Goal: Obtain resource: Obtain resource

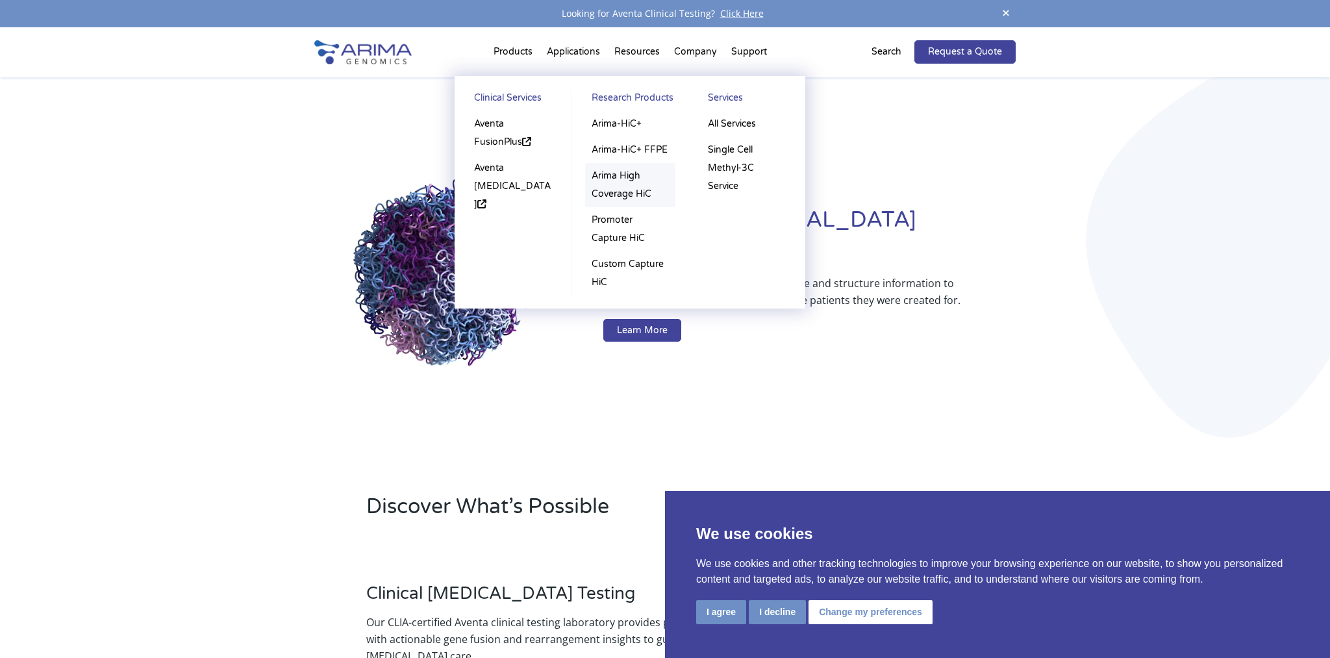
click at [622, 189] on link "Arima High Coverage HiC" at bounding box center [630, 185] width 90 height 44
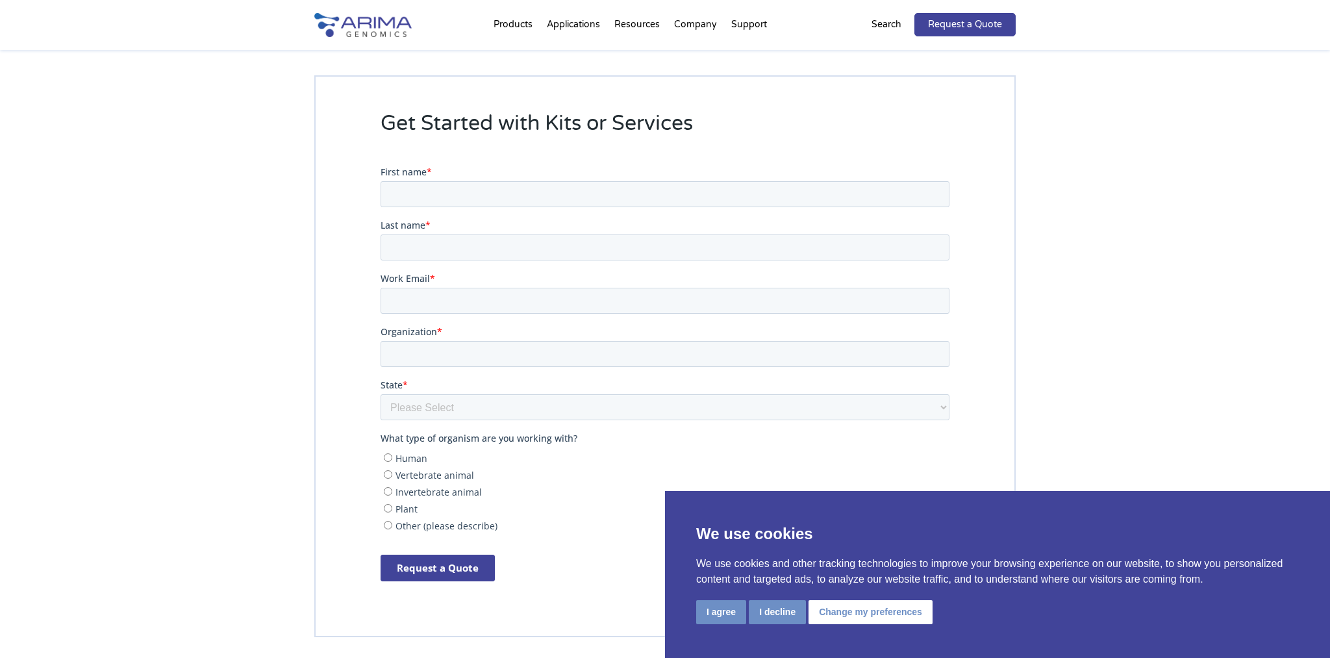
scroll to position [2377, 0]
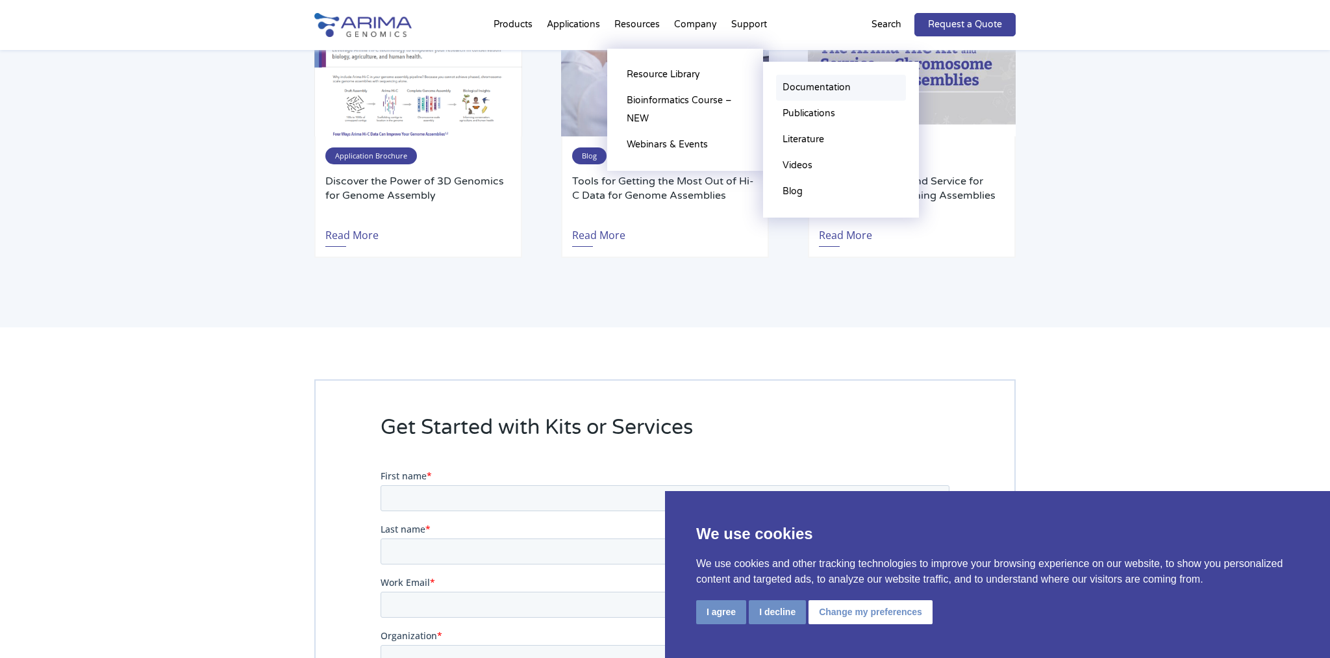
click at [834, 87] on link "Documentation" at bounding box center [841, 88] width 130 height 26
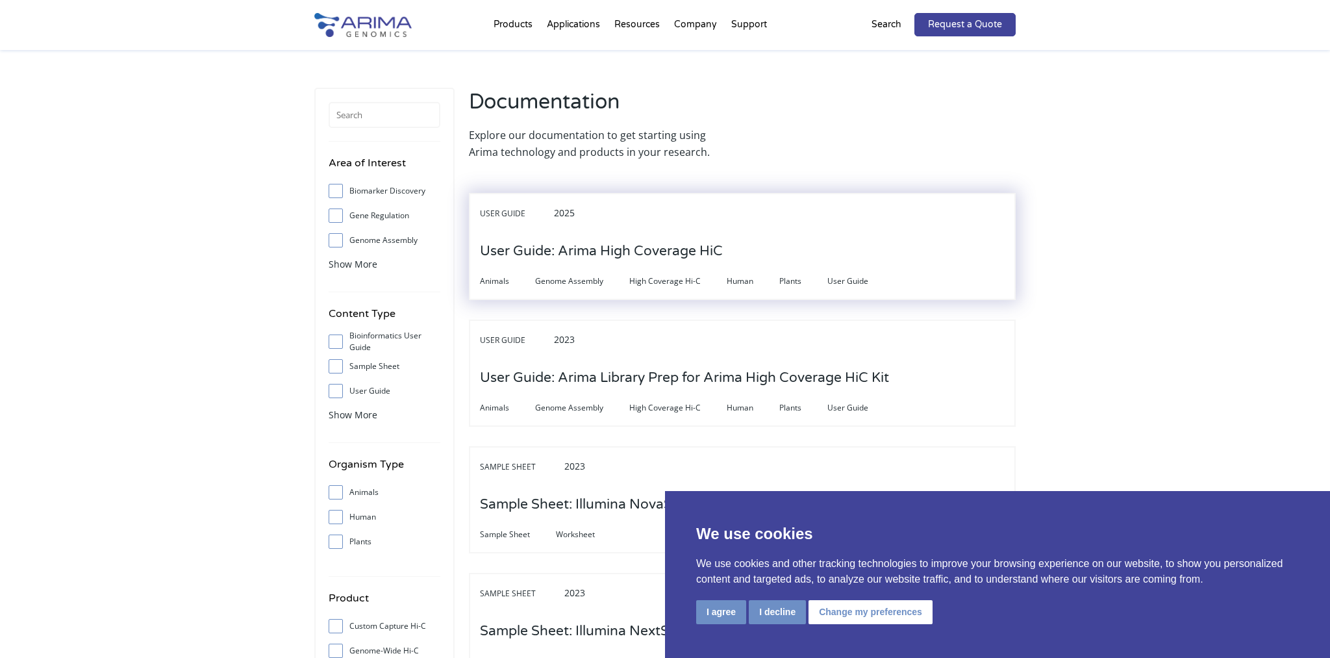
click at [578, 253] on h3 "User Guide: Arima High Coverage HiC" at bounding box center [601, 251] width 243 height 40
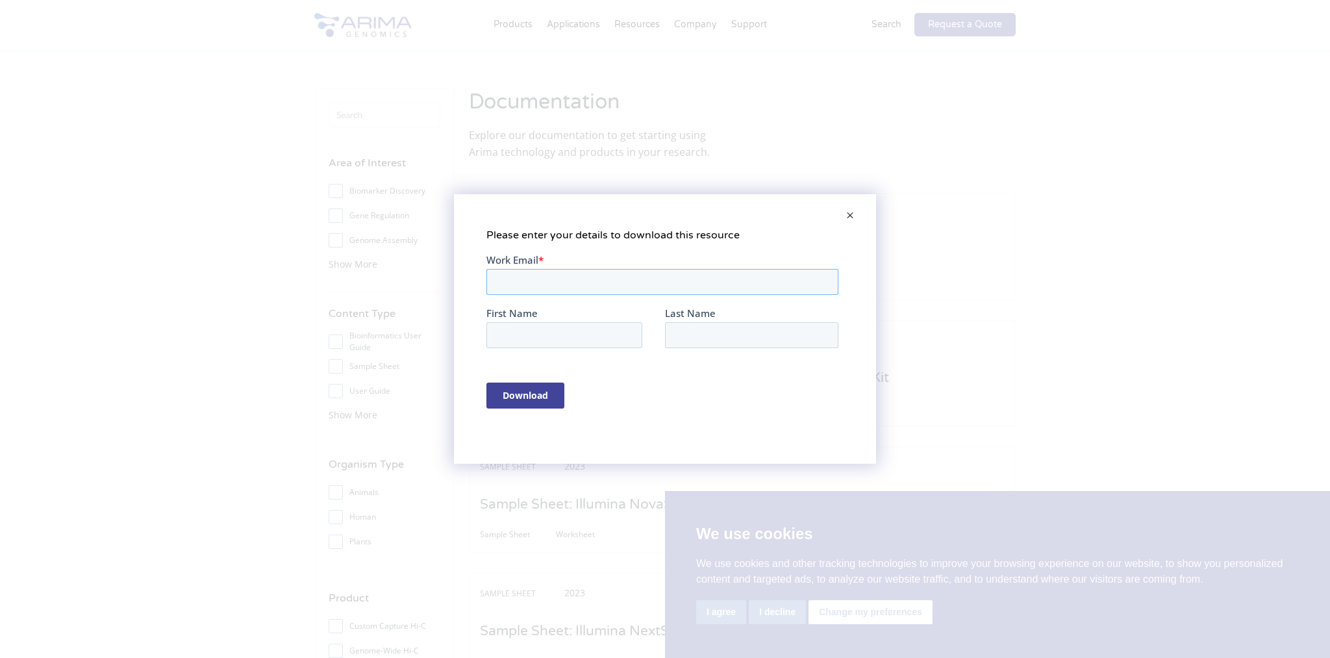
click at [594, 282] on input "Work Email *" at bounding box center [662, 282] width 352 height 26
type input "[PERSON_NAME][EMAIL_ADDRESS][PERSON_NAME][PERSON_NAME][DOMAIN_NAME]"
click at [610, 329] on input "First Name" at bounding box center [564, 335] width 156 height 26
type input "[PERSON_NAME]"
type input "m"
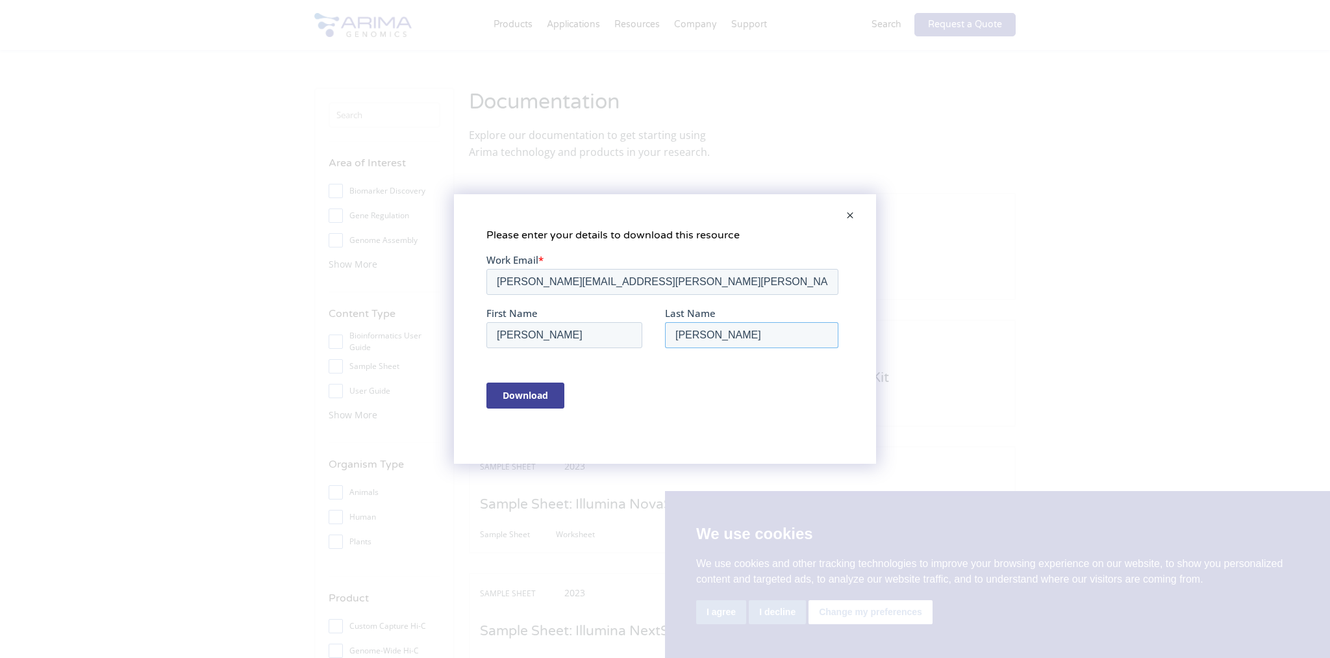
type input "[PERSON_NAME]"
click at [532, 403] on input "Download" at bounding box center [525, 395] width 78 height 26
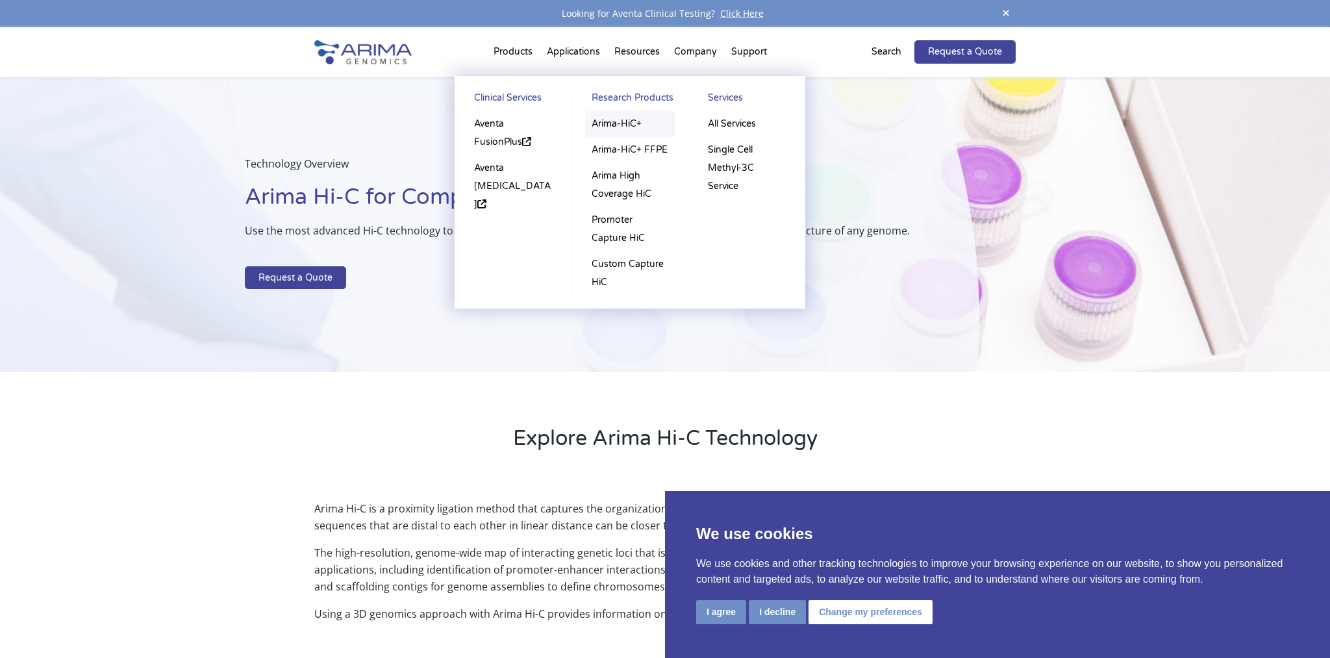
click at [629, 127] on link "Arima-HiC+" at bounding box center [630, 124] width 90 height 26
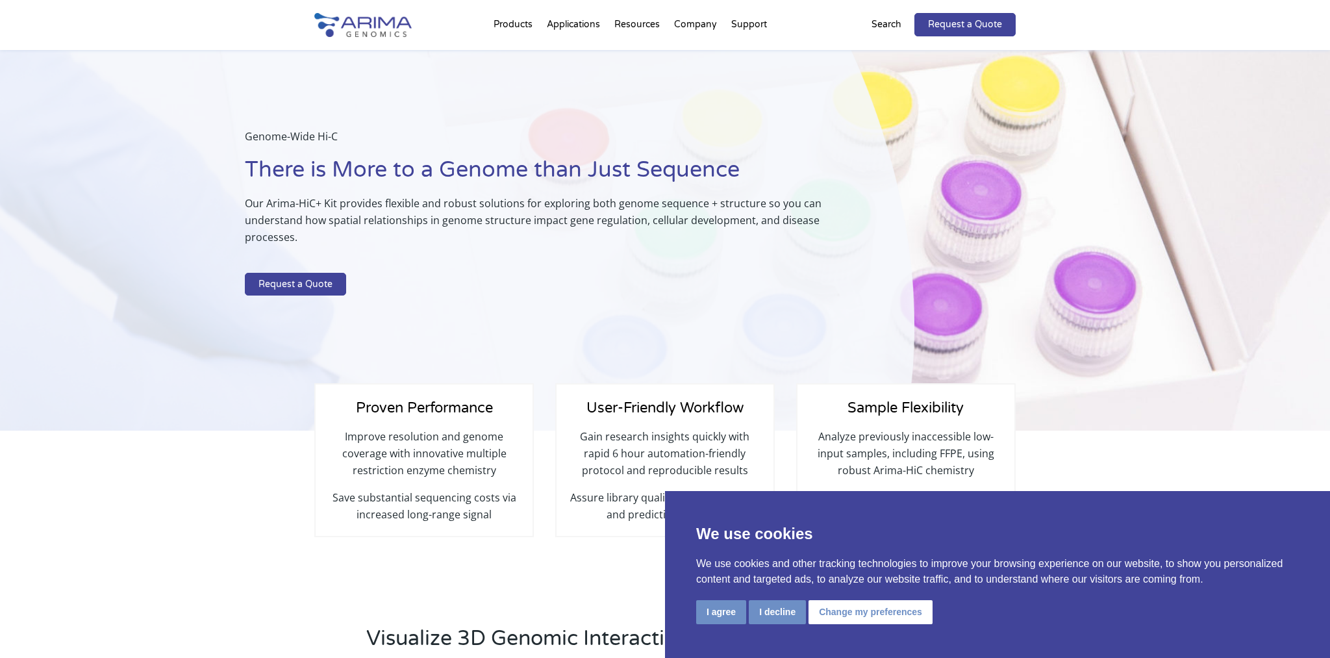
select select "Other/Non-US"
select select "[GEOGRAPHIC_DATA]"
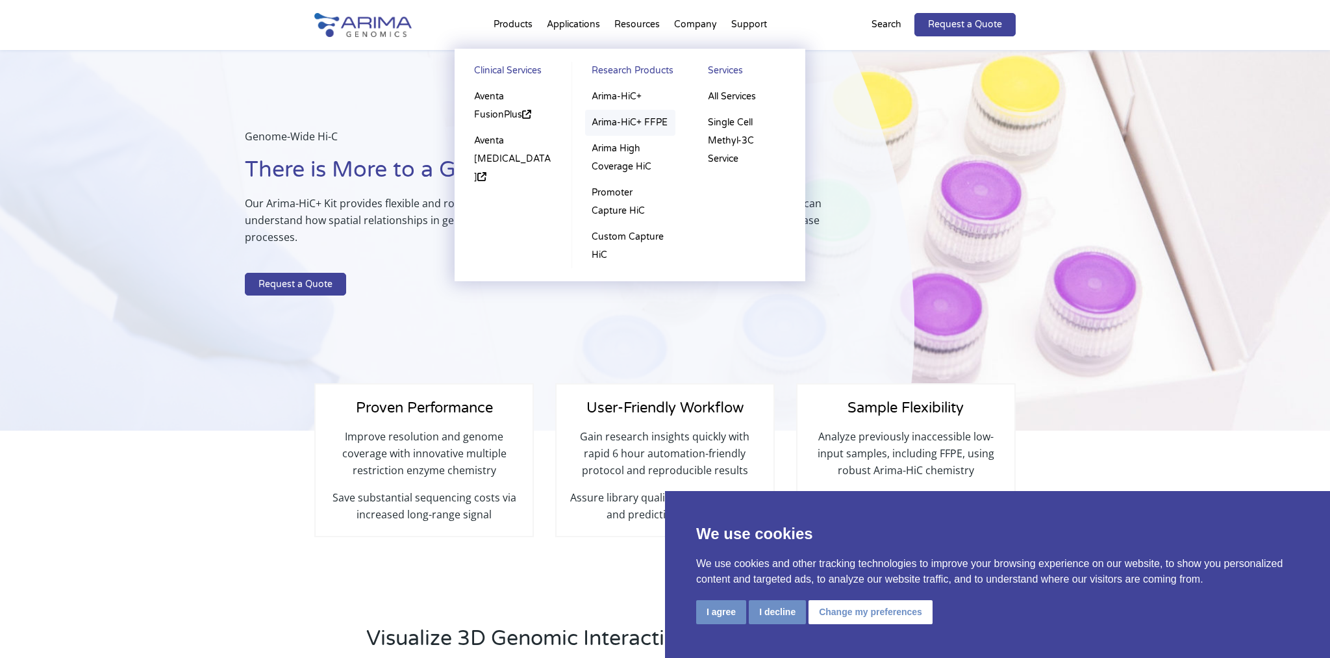
click at [627, 123] on link "Arima-HiC+ FFPE" at bounding box center [630, 123] width 90 height 26
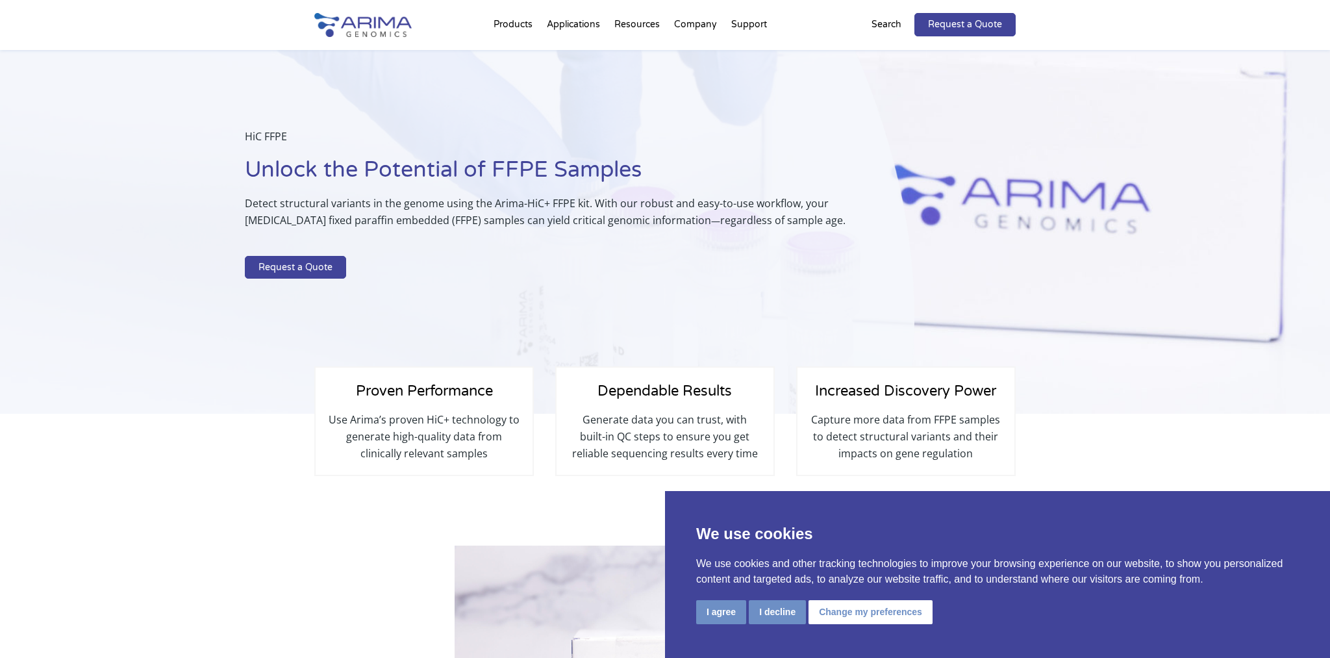
select select "Other/Non-US"
select select "[GEOGRAPHIC_DATA]"
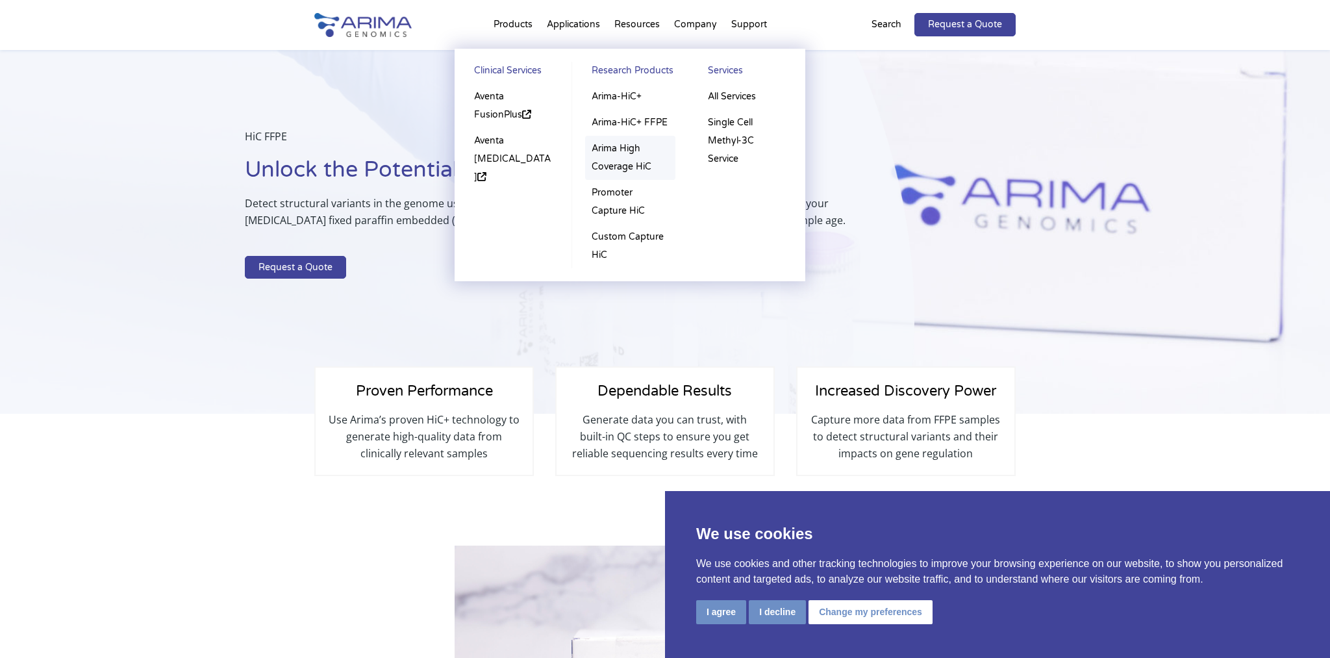
click at [617, 160] on link "Arima High Coverage HiC" at bounding box center [630, 158] width 90 height 44
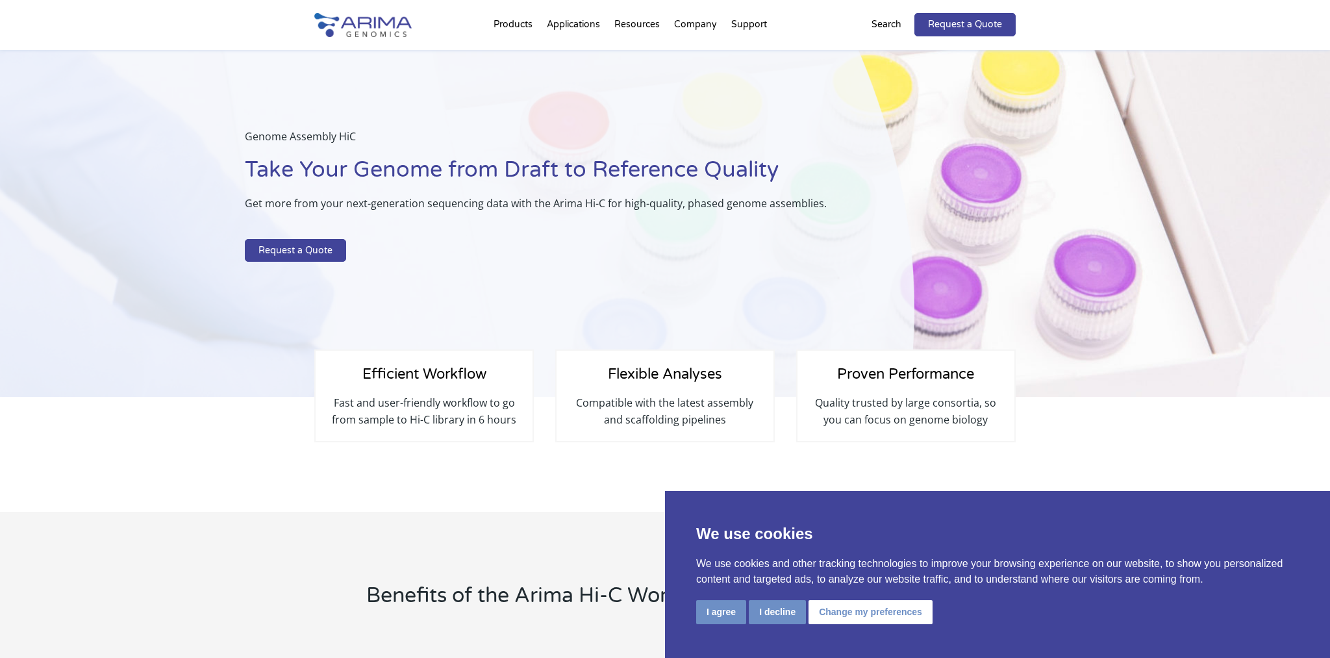
select select "Other/Non-US"
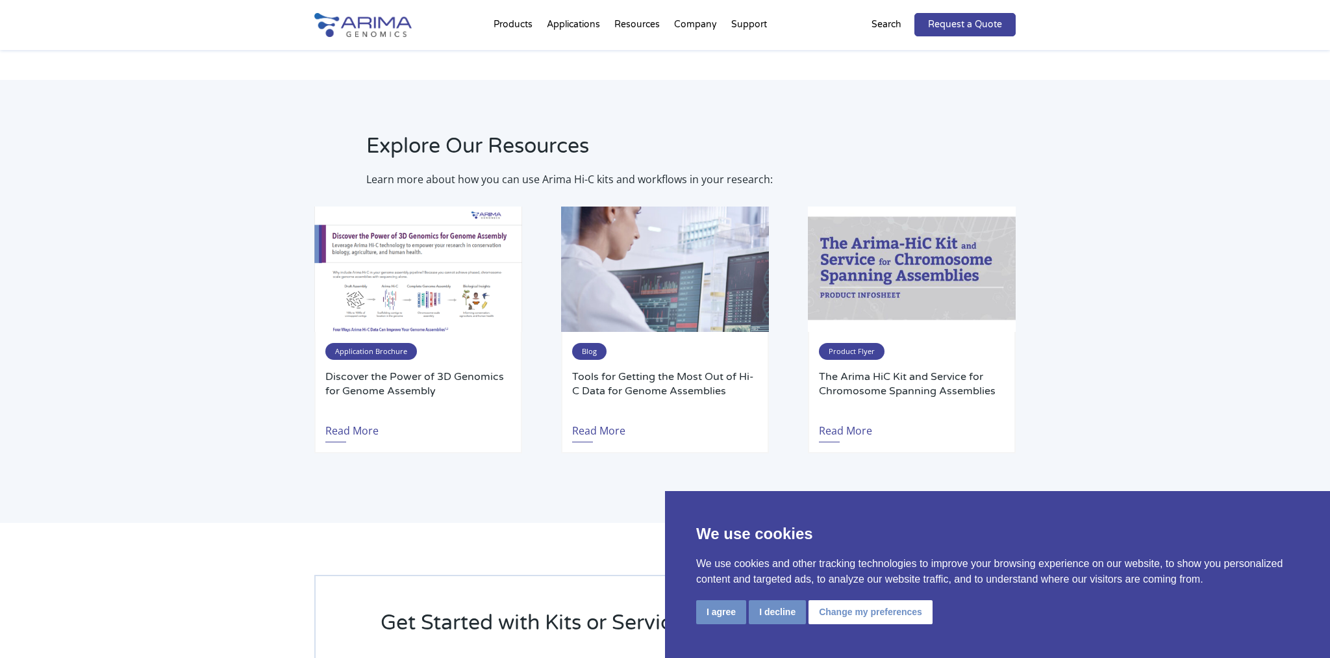
scroll to position [1832, 0]
